Goal: Transaction & Acquisition: Download file/media

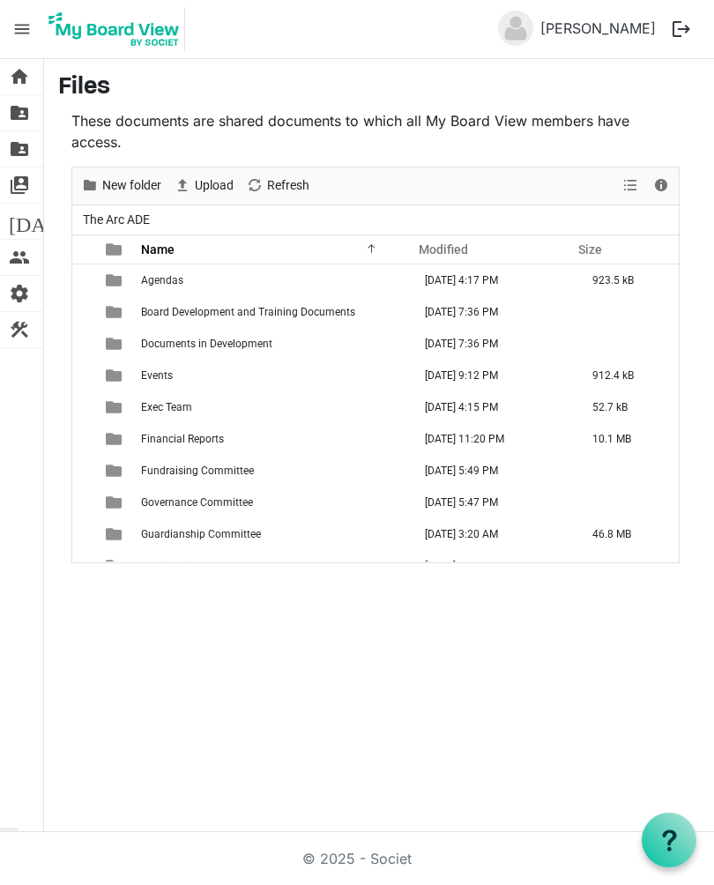
click at [288, 445] on td "Financial Reports" at bounding box center [275, 439] width 279 height 32
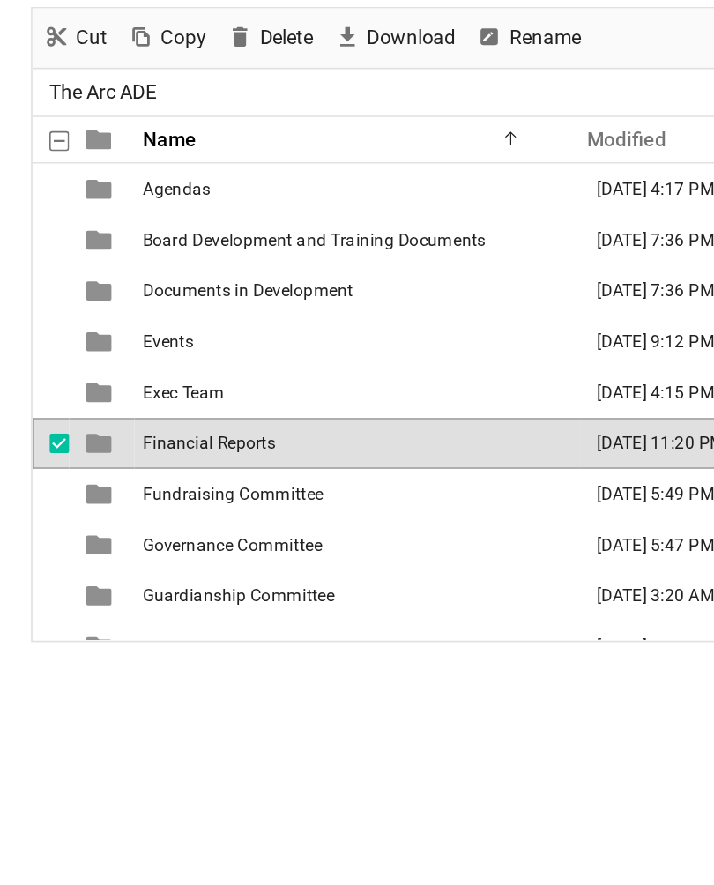
click at [243, 423] on td "Financial Reports" at bounding box center [275, 439] width 279 height 32
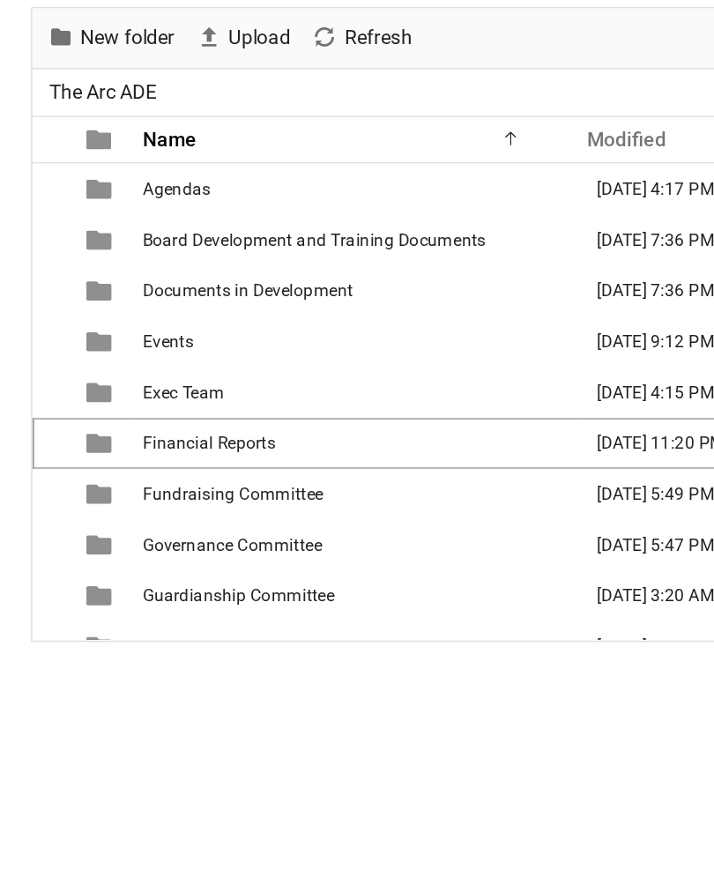
click at [95, 423] on td "is template cell column header type" at bounding box center [115, 439] width 41 height 32
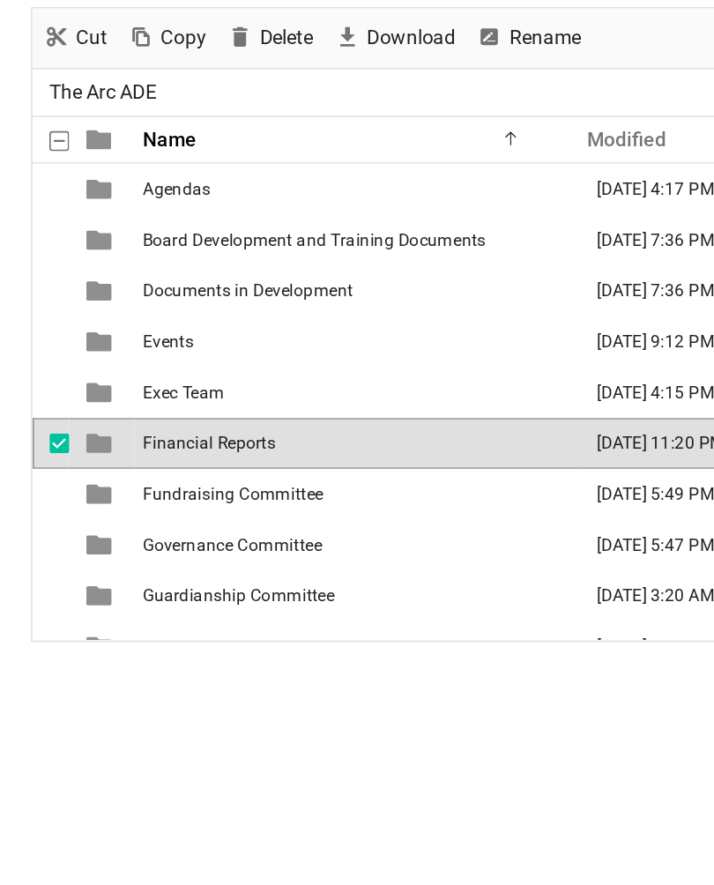
click at [194, 423] on td "Financial Reports" at bounding box center [275, 439] width 279 height 32
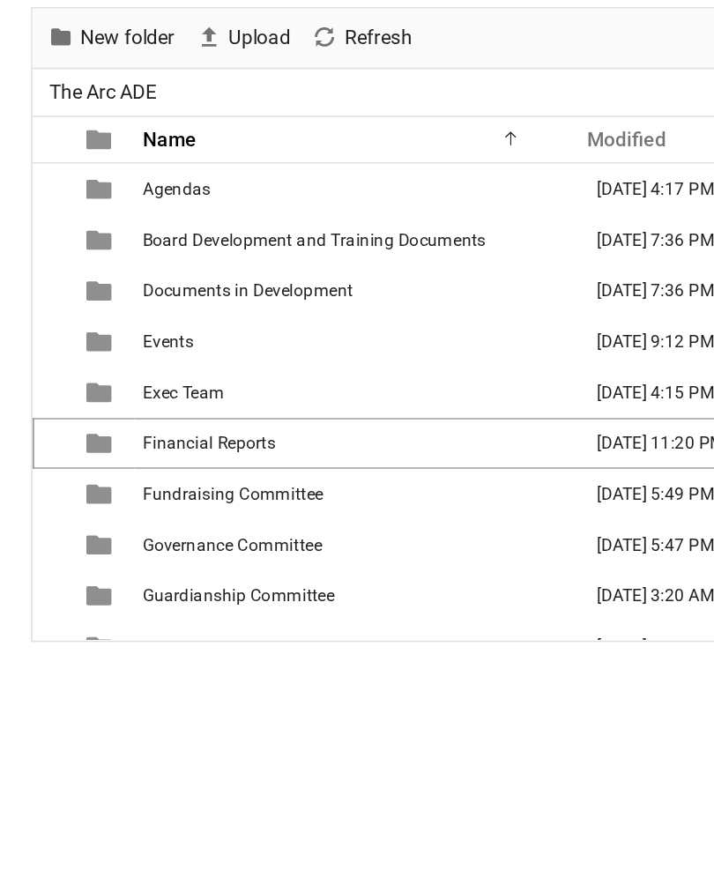
click at [414, 423] on td "August 13, 2025 11:20 PM" at bounding box center [497, 439] width 167 height 32
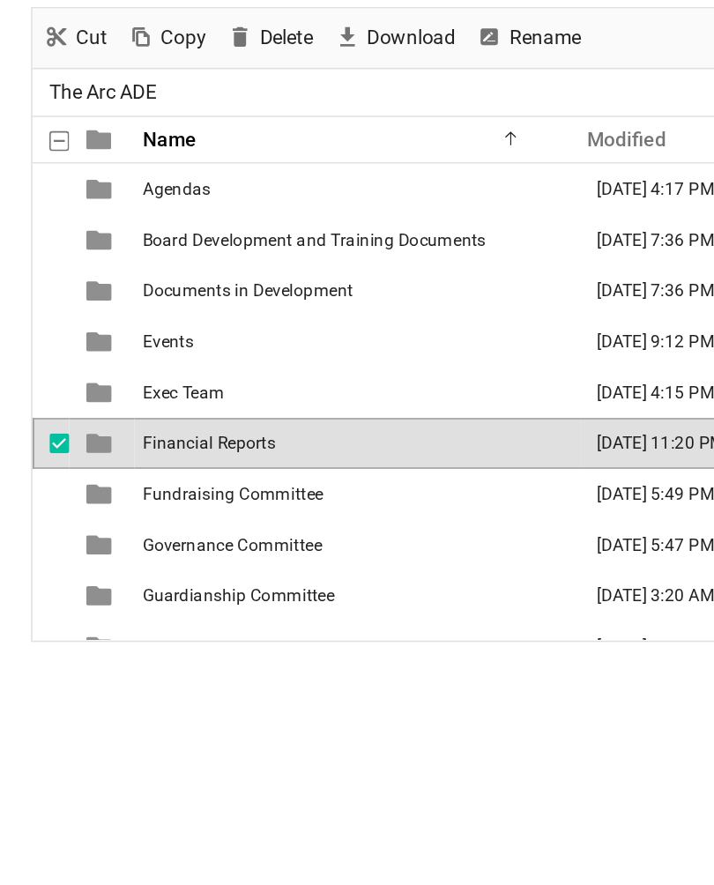
click at [414, 423] on td "August 13, 2025 11:20 PM" at bounding box center [497, 439] width 167 height 32
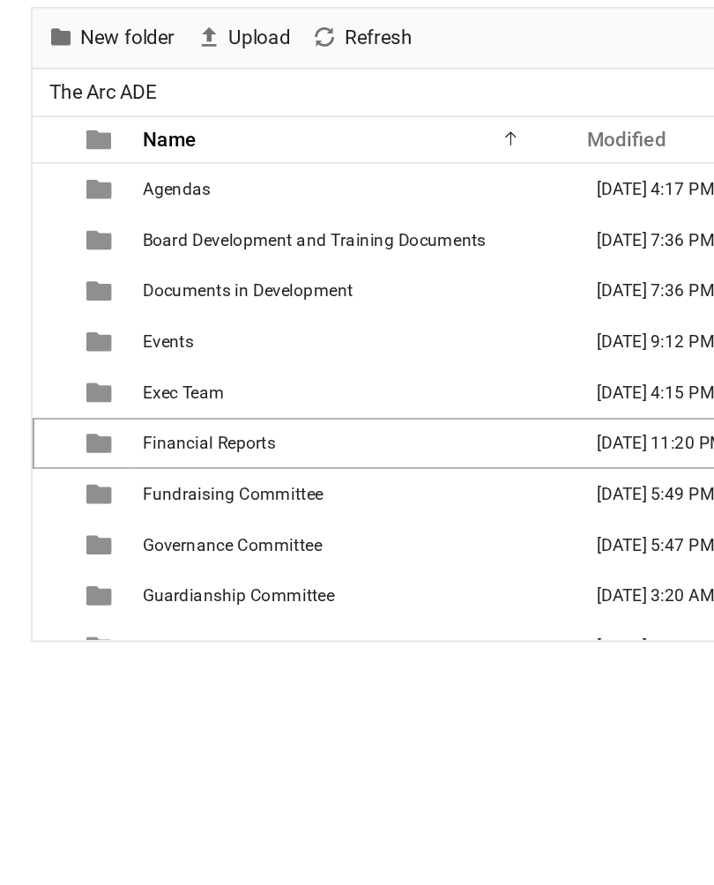
click at [361, 423] on td "Financial Reports" at bounding box center [275, 439] width 279 height 32
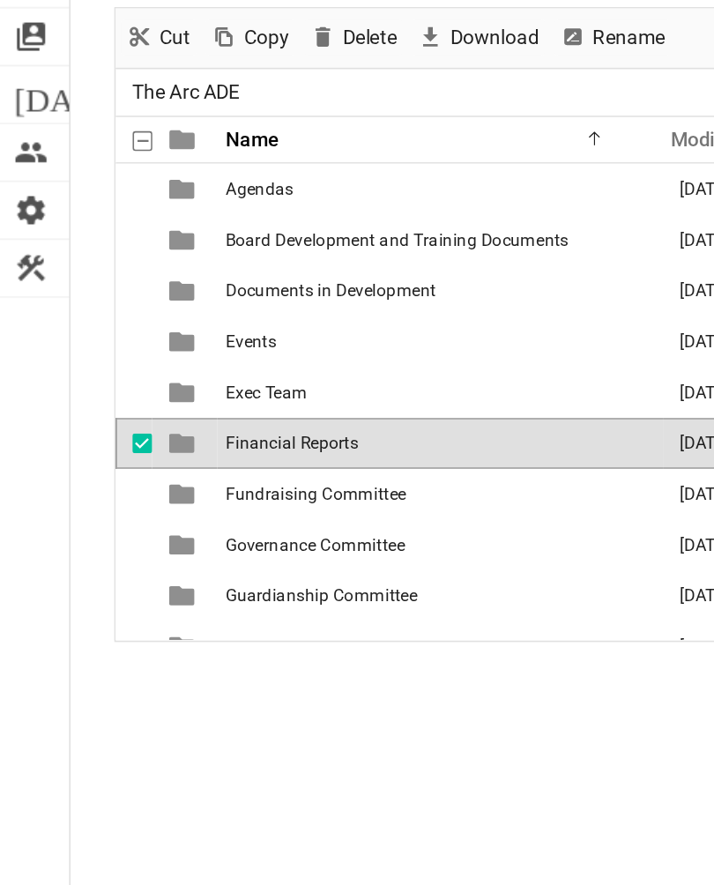
click at [175, 433] on span "Financial Reports" at bounding box center [182, 439] width 83 height 12
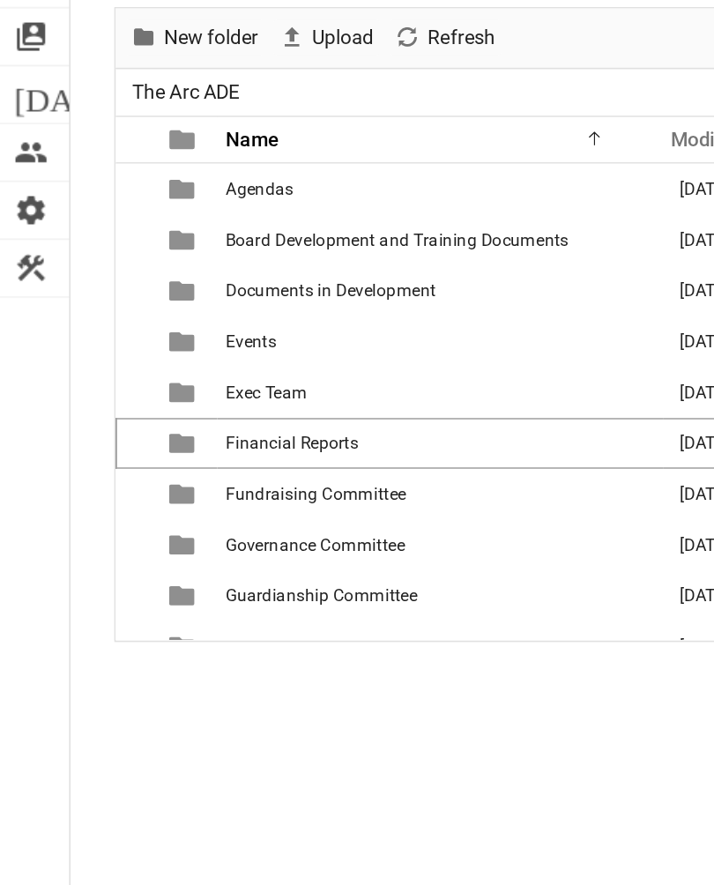
click at [119, 431] on span "is template cell column header type" at bounding box center [114, 439] width 16 height 16
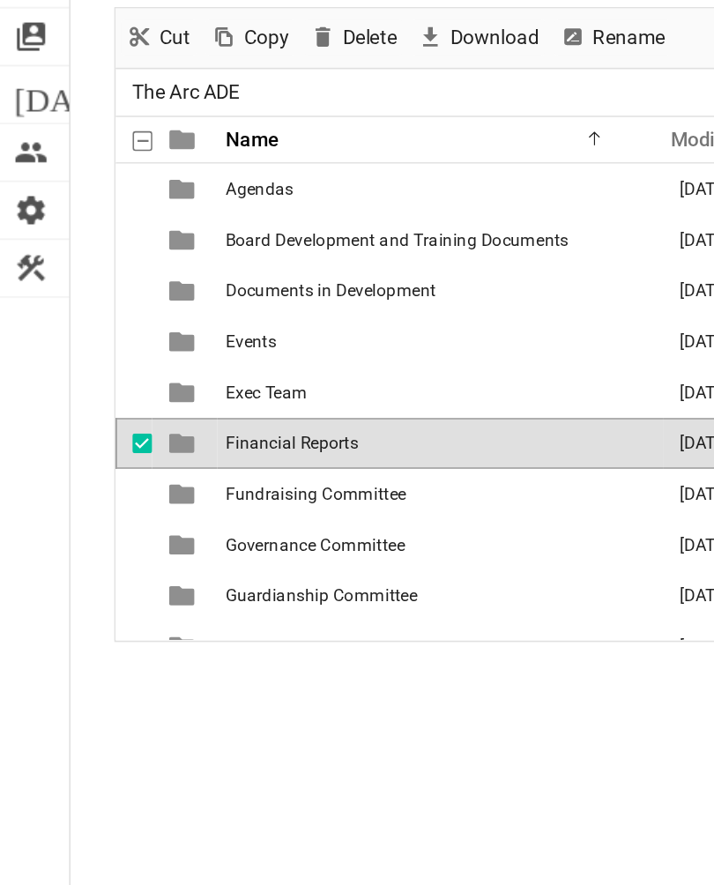
click at [308, 175] on span "Download" at bounding box center [308, 186] width 59 height 22
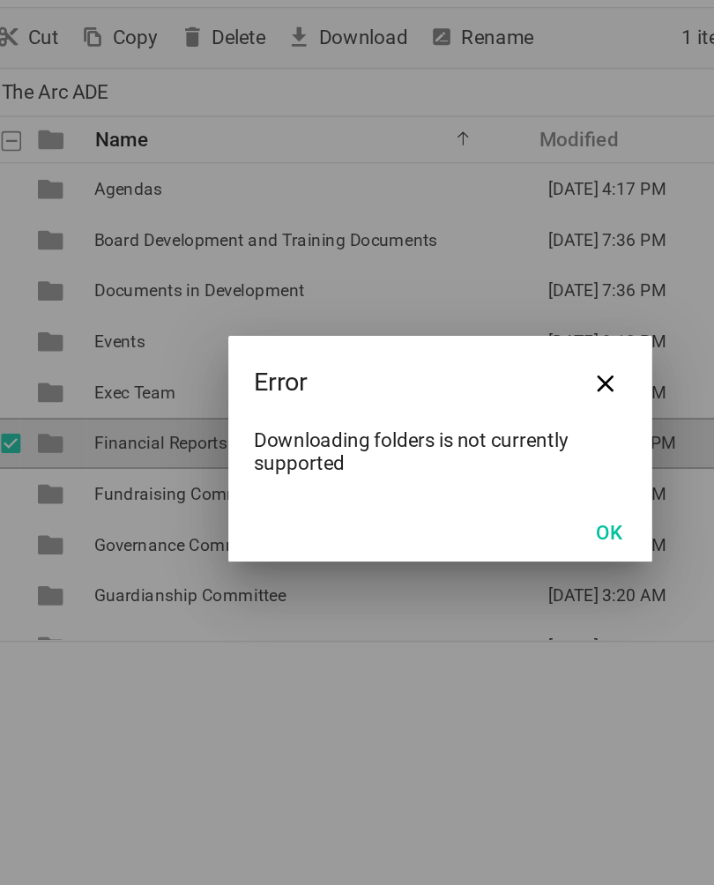
click at [455, 397] on span "Close" at bounding box center [460, 402] width 11 height 11
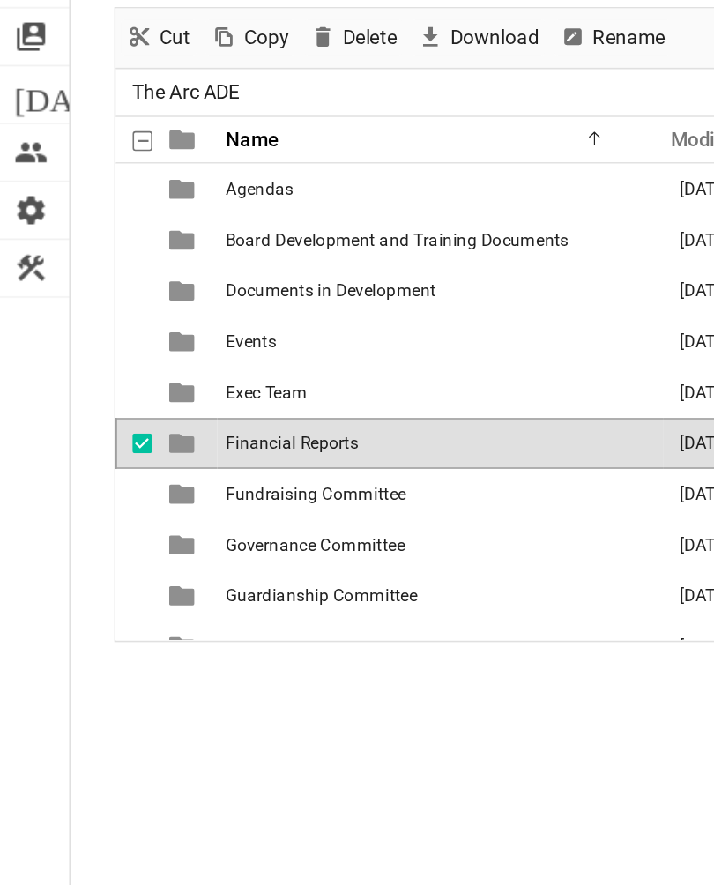
click at [27, 204] on span "[DATE]" at bounding box center [43, 221] width 68 height 35
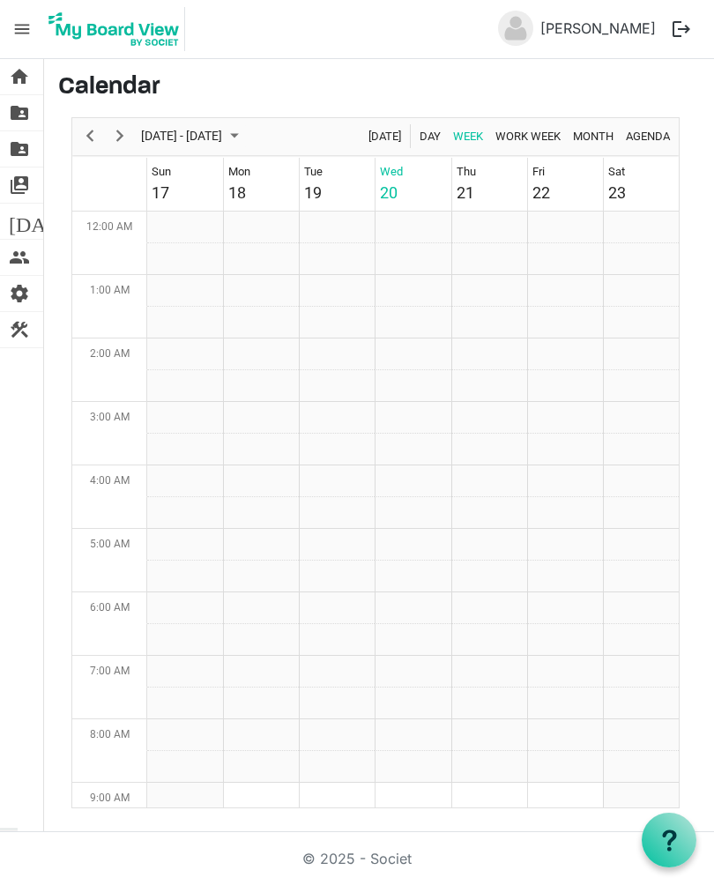
scroll to position [571, 0]
click at [25, 121] on span "folder_shared" at bounding box center [19, 112] width 21 height 35
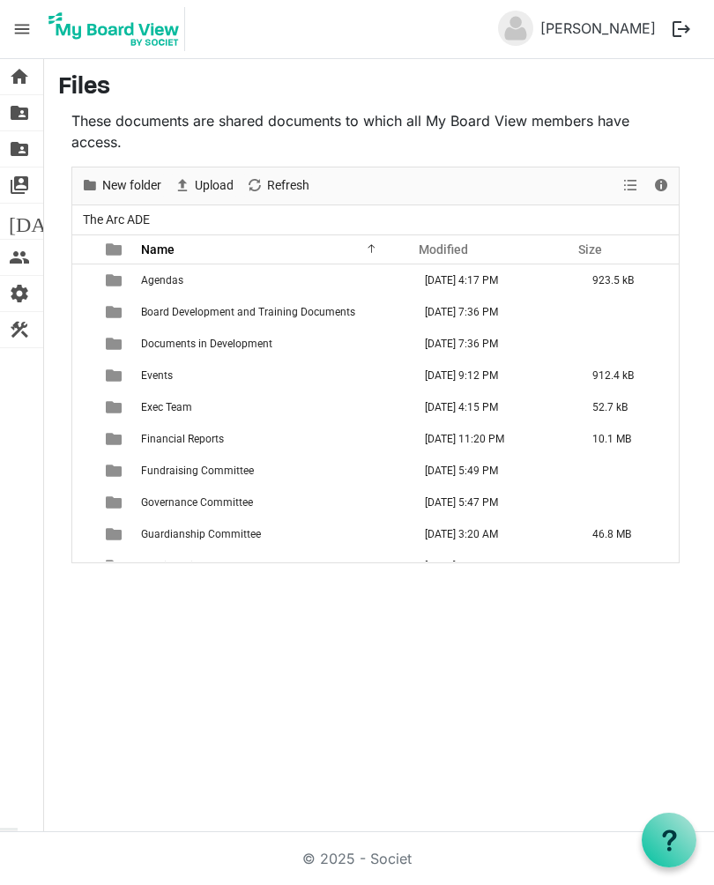
click at [540, 435] on td "[DATE] 11:20 PM" at bounding box center [497, 439] width 167 height 32
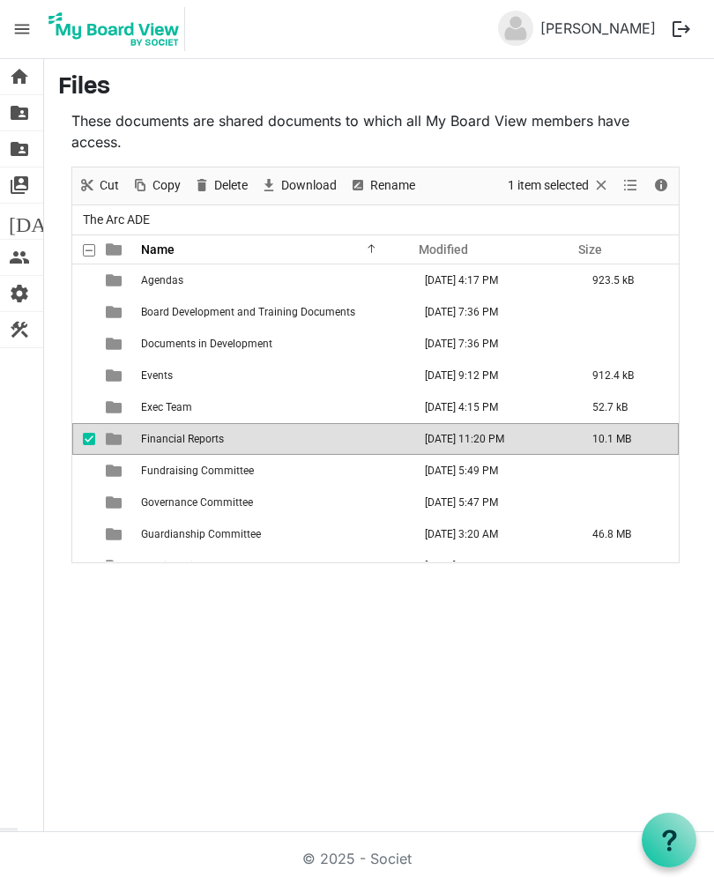
click at [528, 444] on td "August 13, 2025 11:20 PM" at bounding box center [497, 439] width 167 height 32
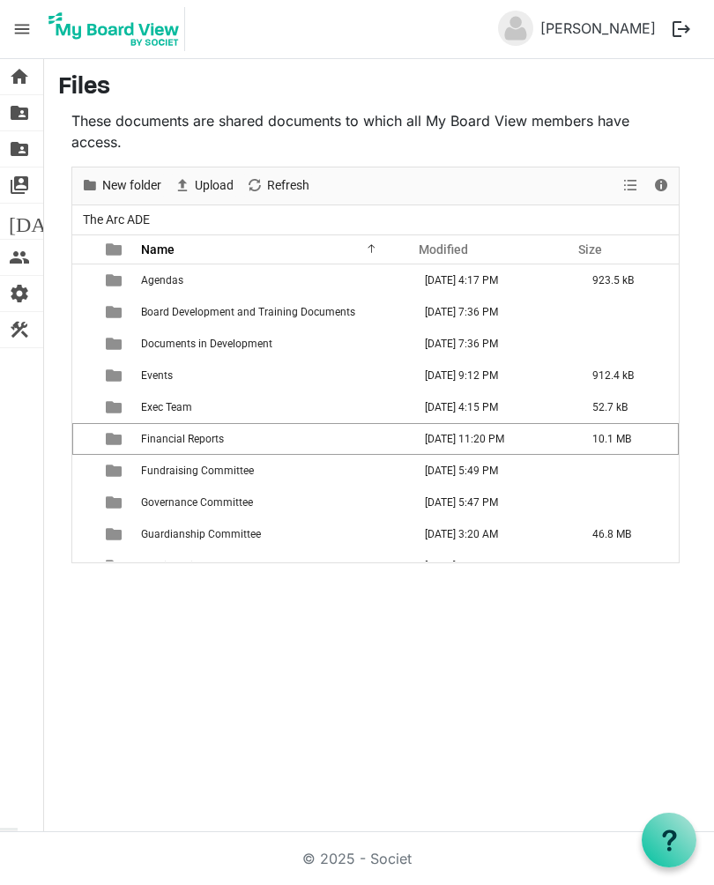
click at [532, 441] on td "August 13, 2025 11:20 PM" at bounding box center [497, 439] width 167 height 32
